Goal: Communication & Community: Answer question/provide support

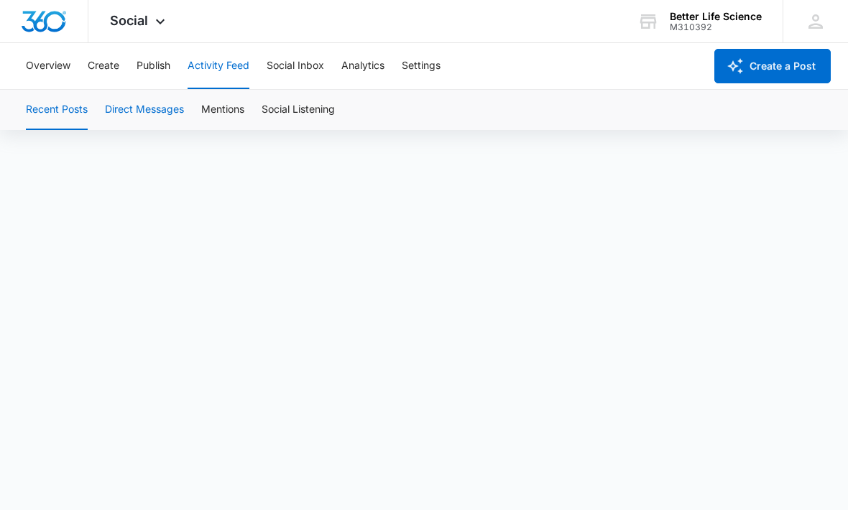
click at [133, 109] on button "Direct Messages" at bounding box center [144, 110] width 79 height 40
click at [47, 20] on img "Dashboard" at bounding box center [44, 22] width 46 height 22
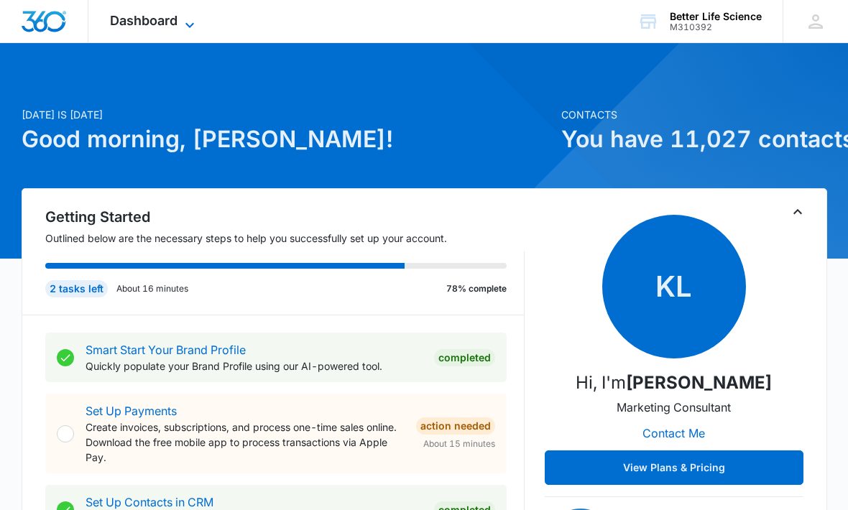
click at [132, 22] on span "Dashboard" at bounding box center [144, 20] width 68 height 15
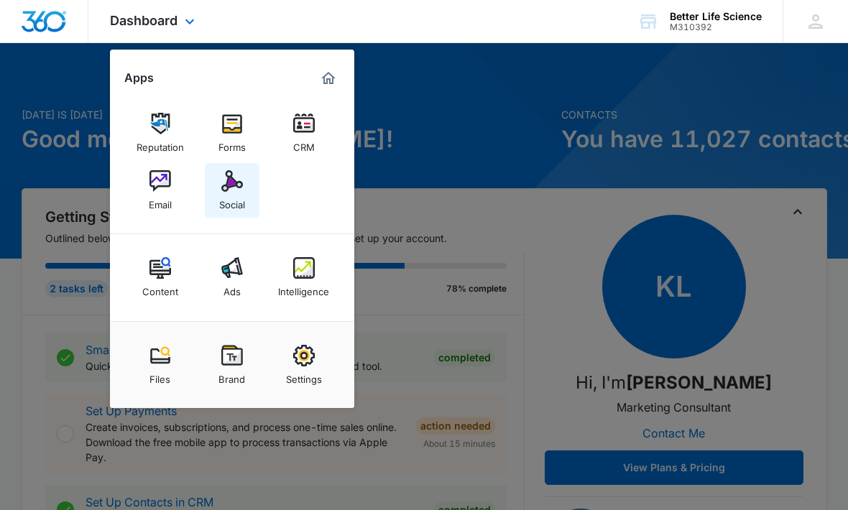
click at [224, 189] on img at bounding box center [232, 181] width 22 height 22
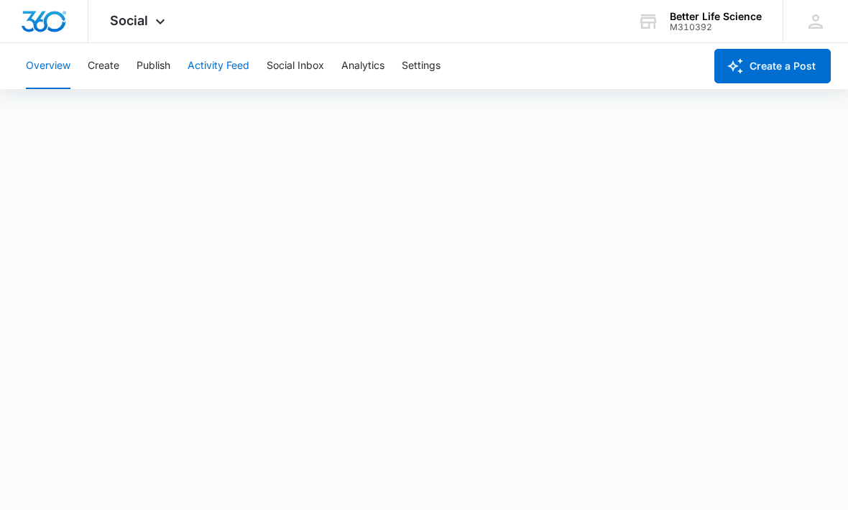
click at [217, 68] on button "Activity Feed" at bounding box center [219, 66] width 62 height 46
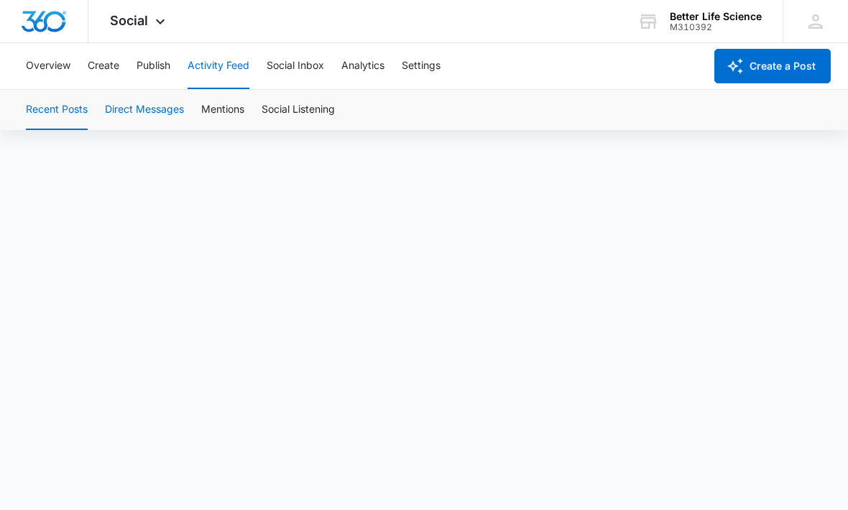
click at [146, 103] on button "Direct Messages" at bounding box center [144, 110] width 79 height 40
